Goal: Information Seeking & Learning: Find specific fact

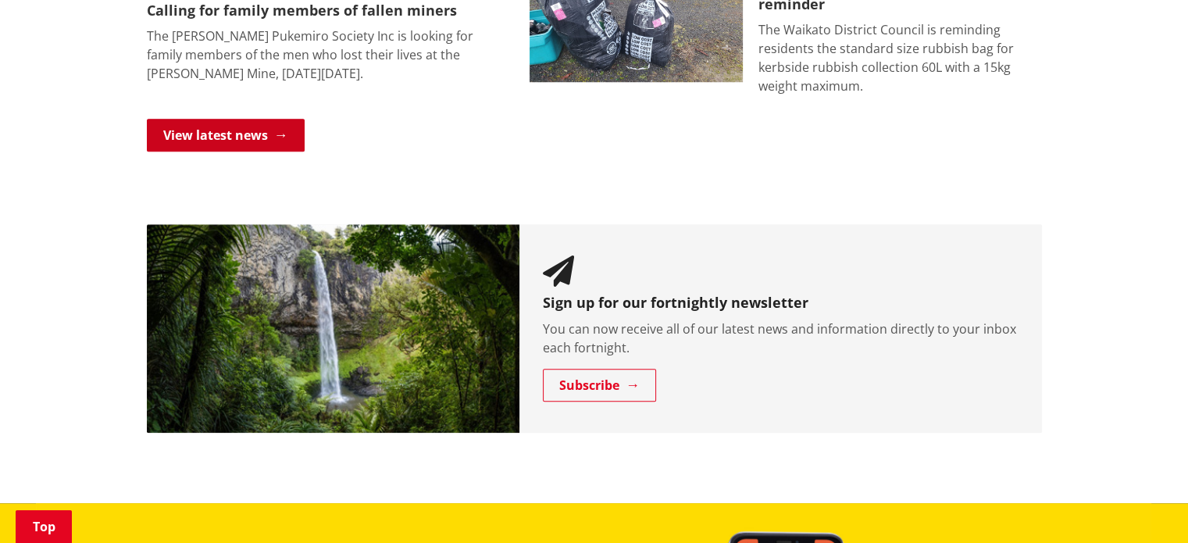
scroll to position [1323, 0]
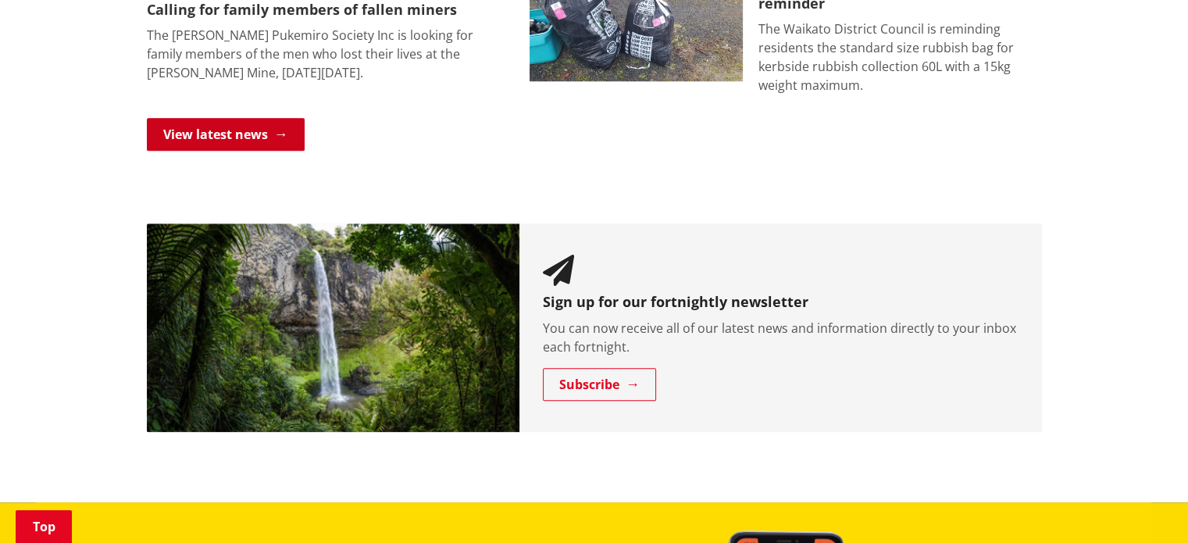
click at [216, 118] on link "View latest news" at bounding box center [226, 134] width 158 height 33
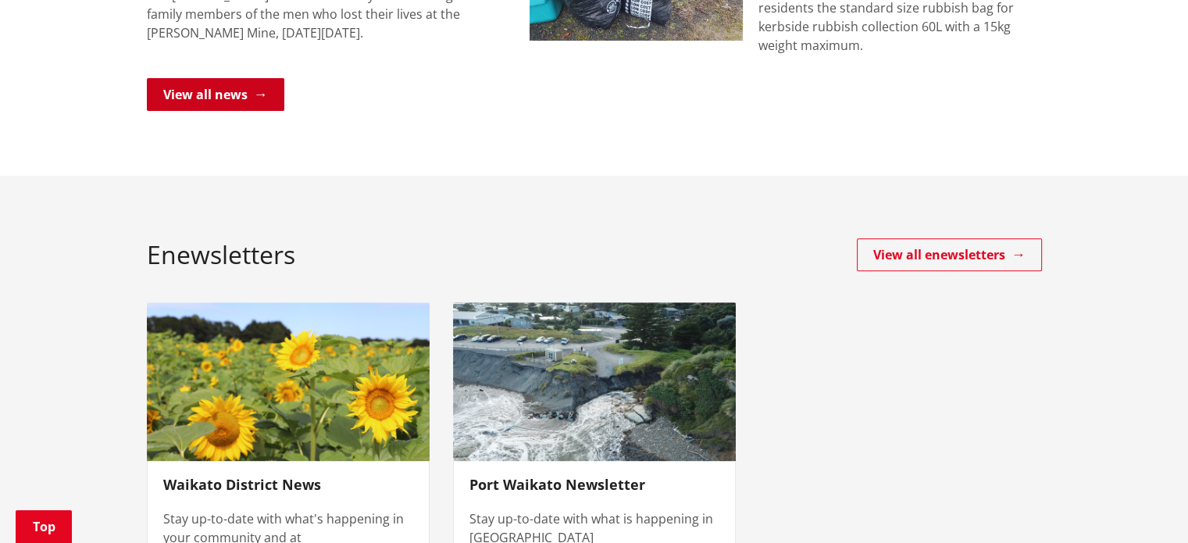
scroll to position [625, 0]
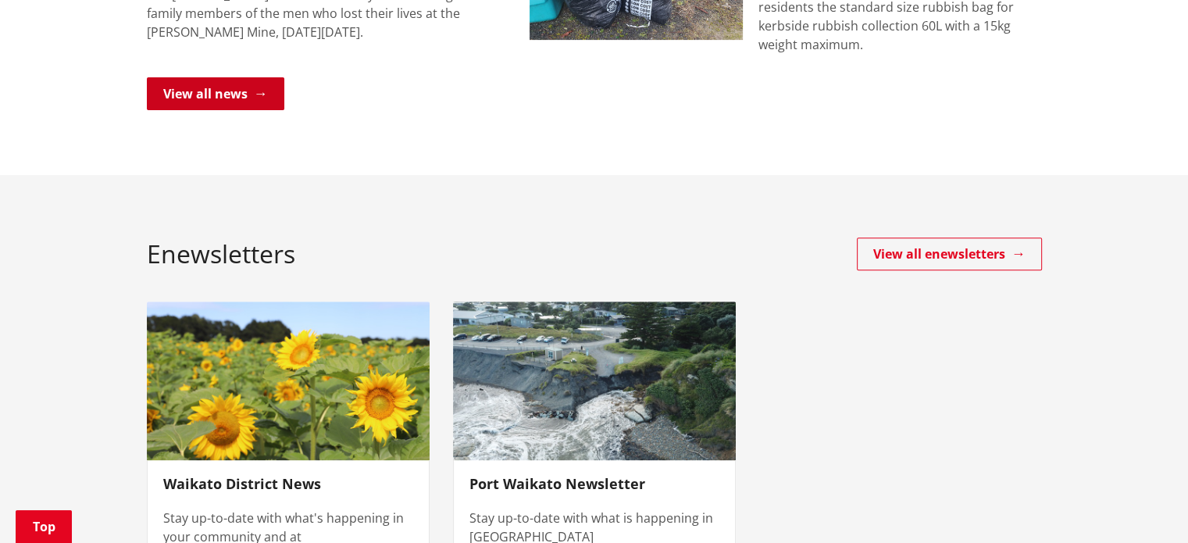
click at [203, 77] on link "View all news" at bounding box center [215, 93] width 137 height 33
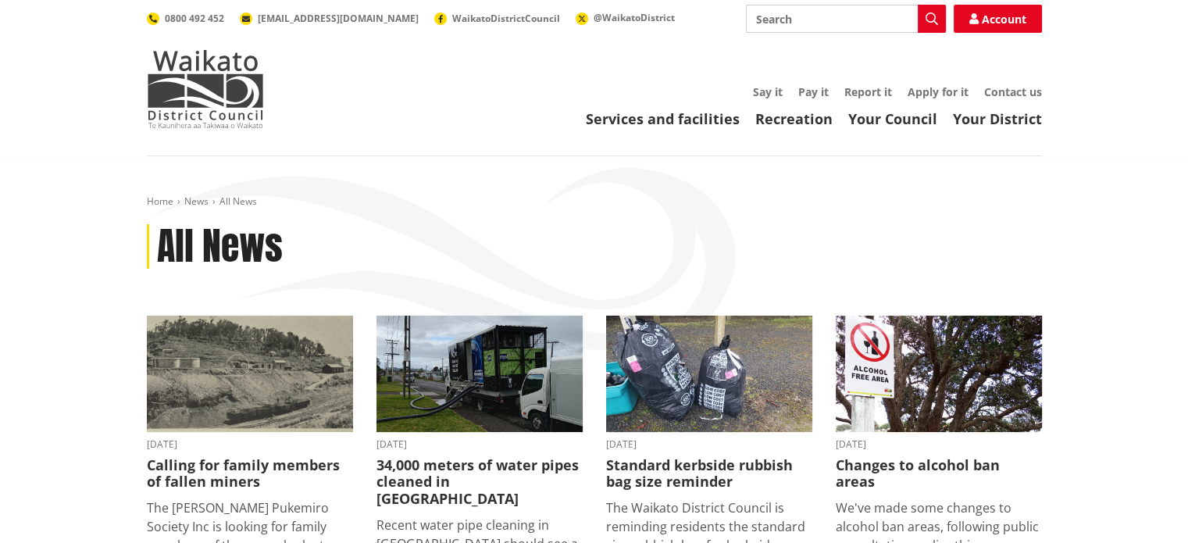
click at [762, 18] on input "Search" at bounding box center [846, 19] width 200 height 28
type input "moonspring"
click at [923, 18] on button "Search" at bounding box center [932, 19] width 28 height 28
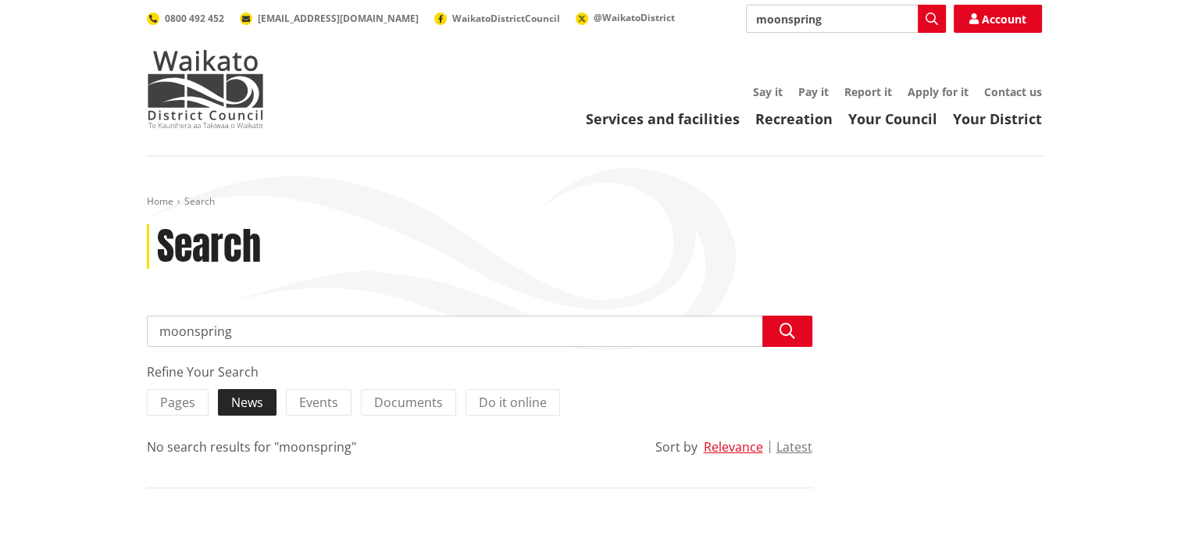
click at [237, 404] on span "News" at bounding box center [247, 402] width 32 height 17
click at [0, 0] on input "News" at bounding box center [0, 0] width 0 height 0
drag, startPoint x: 829, startPoint y: 16, endPoint x: 622, endPoint y: 12, distance: 207.8
click at [622, 12] on div "Search moonspring Search Account 0800 492 452 info@waidc.govt.nz WaikatoDistric…" at bounding box center [594, 19] width 895 height 28
type input "aroha cambridge"
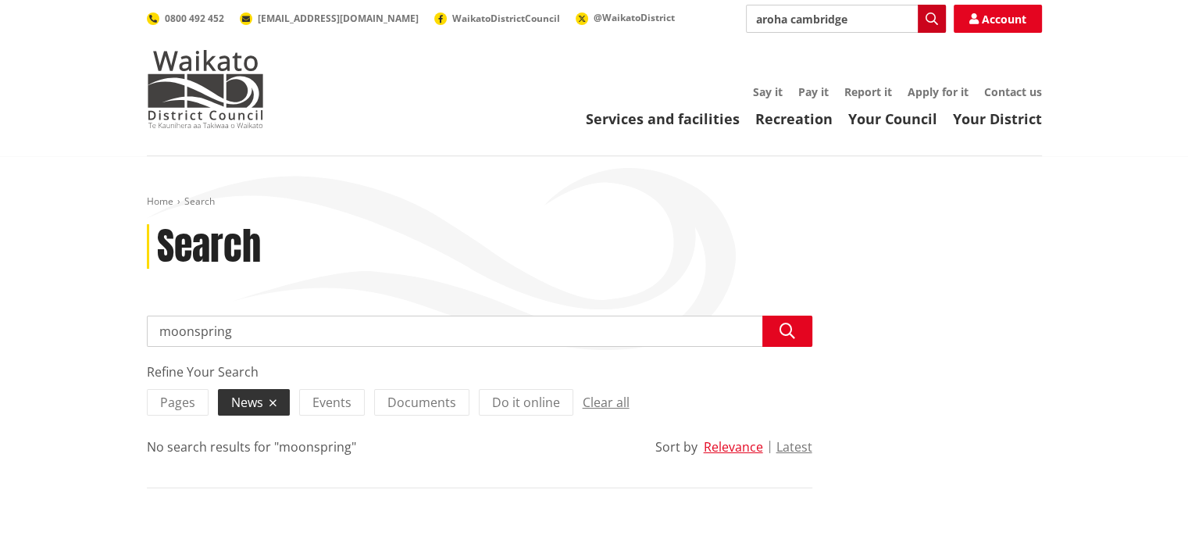
click at [930, 18] on icon "button" at bounding box center [932, 18] width 12 height 12
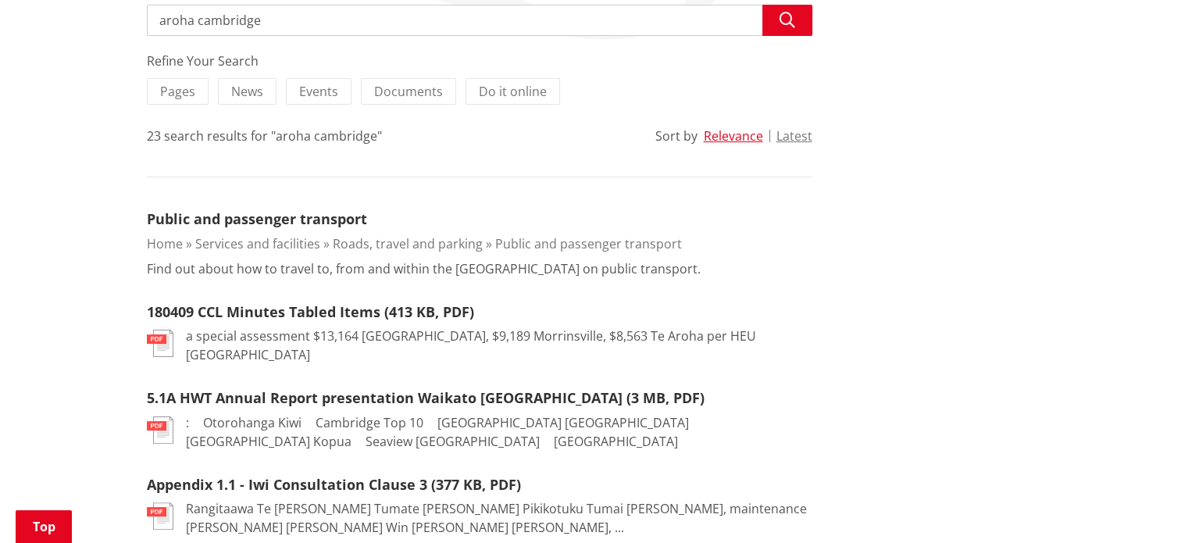
scroll to position [312, 0]
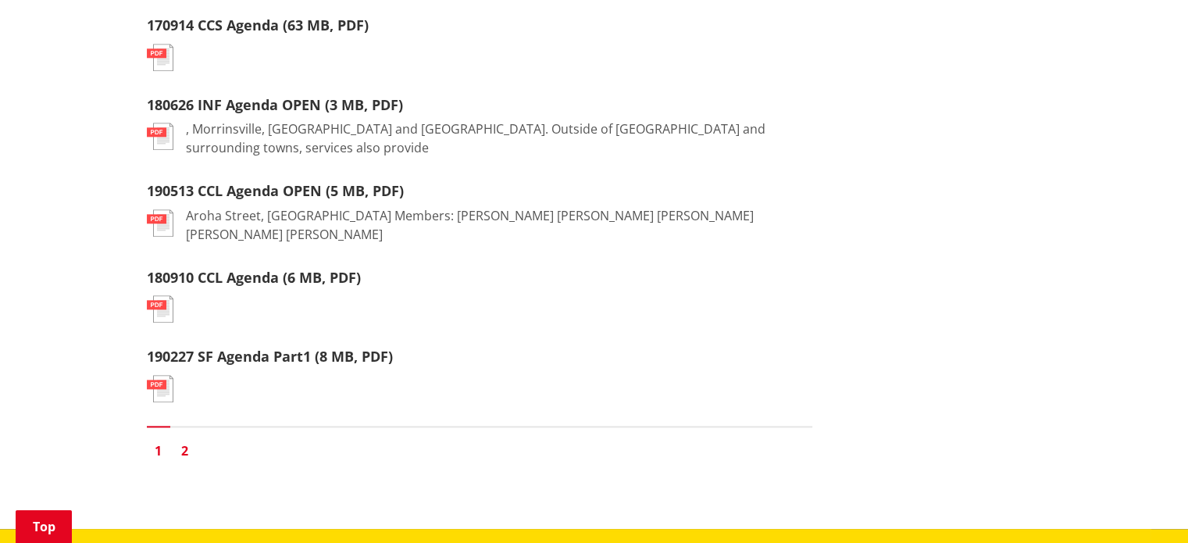
click at [185, 439] on link "2" at bounding box center [184, 450] width 23 height 23
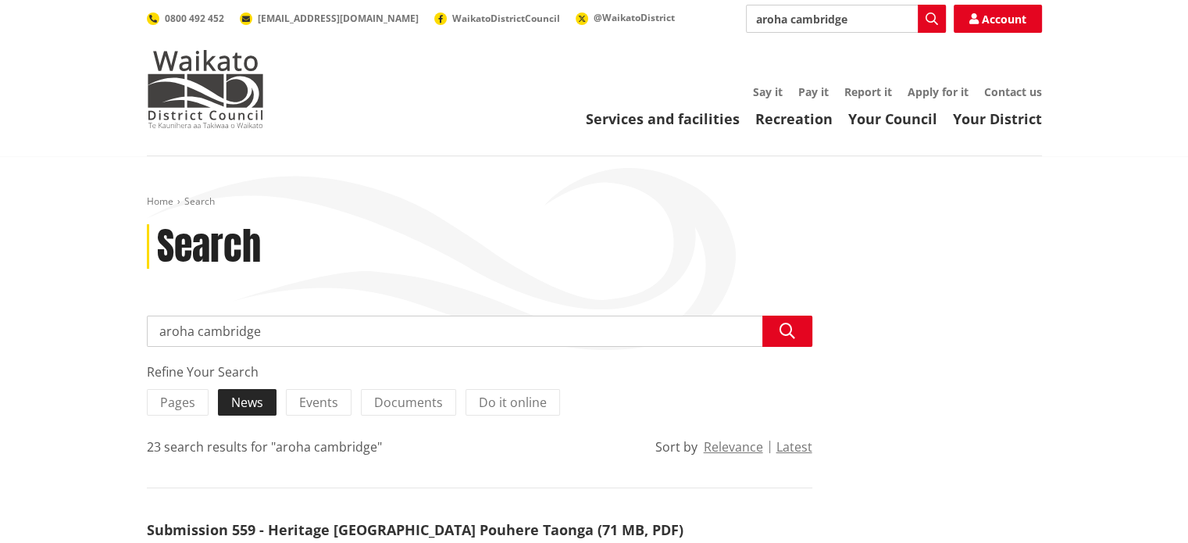
click at [250, 411] on label "News" at bounding box center [247, 402] width 59 height 27
click at [0, 0] on input "News" at bounding box center [0, 0] width 0 height 0
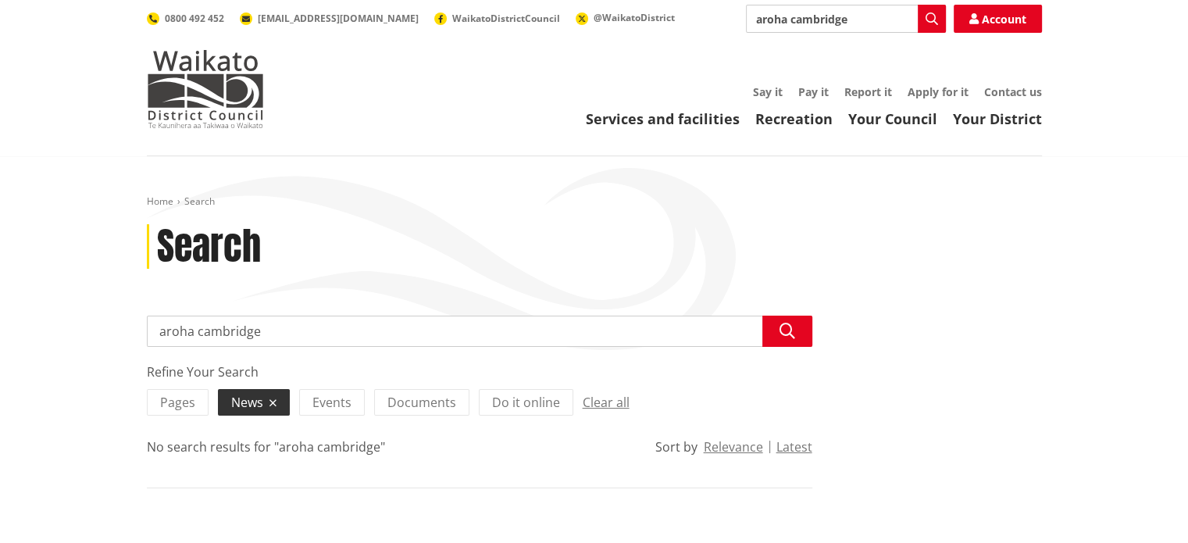
drag, startPoint x: 854, startPoint y: 20, endPoint x: 695, endPoint y: 12, distance: 159.5
click at [695, 12] on div "Search aroha cambridge Search Account 0800 492 452 info@waidc.govt.nz WaikatoDi…" at bounding box center [594, 19] width 895 height 28
type input "conservation"
click at [931, 16] on icon "button" at bounding box center [932, 18] width 12 height 12
click at [926, 16] on icon "button" at bounding box center [932, 18] width 12 height 12
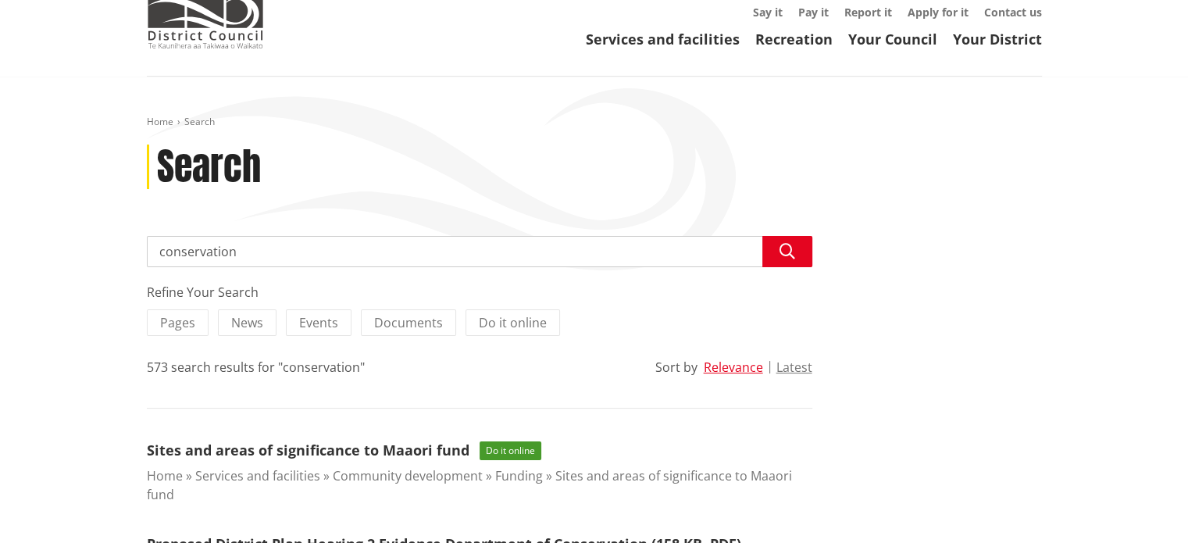
scroll to position [78, 0]
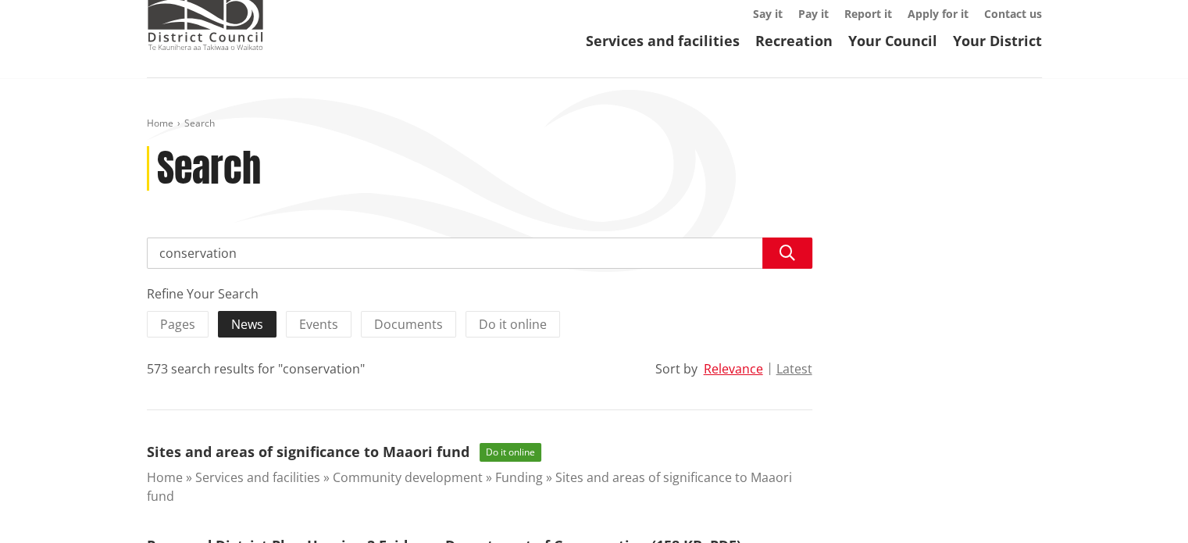
click at [245, 325] on span "News" at bounding box center [247, 324] width 32 height 17
click at [0, 0] on input "News" at bounding box center [0, 0] width 0 height 0
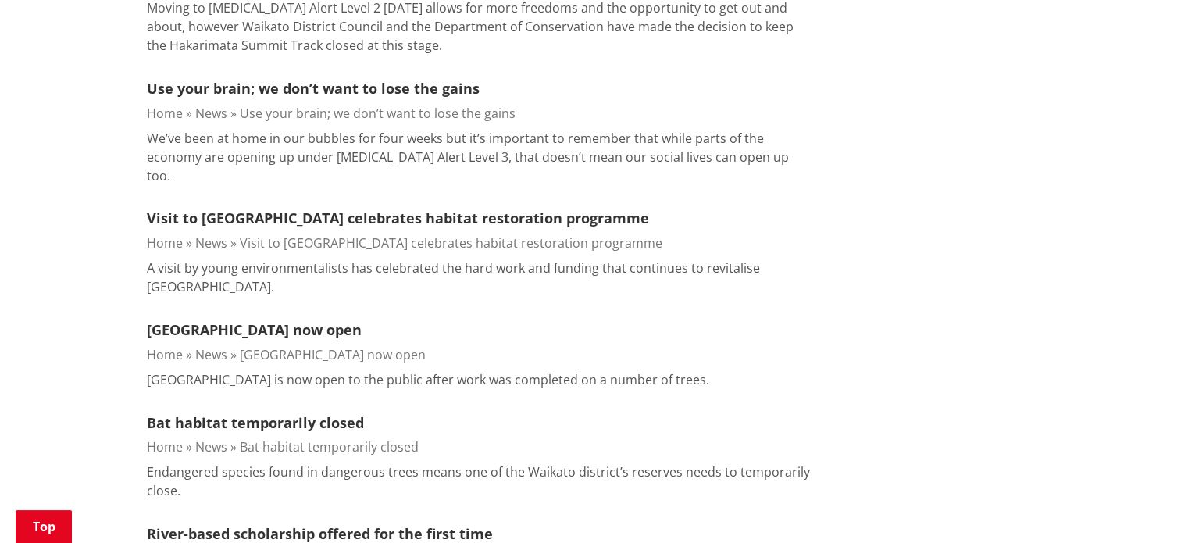
scroll to position [1481, 0]
